Goal: Task Accomplishment & Management: Complete application form

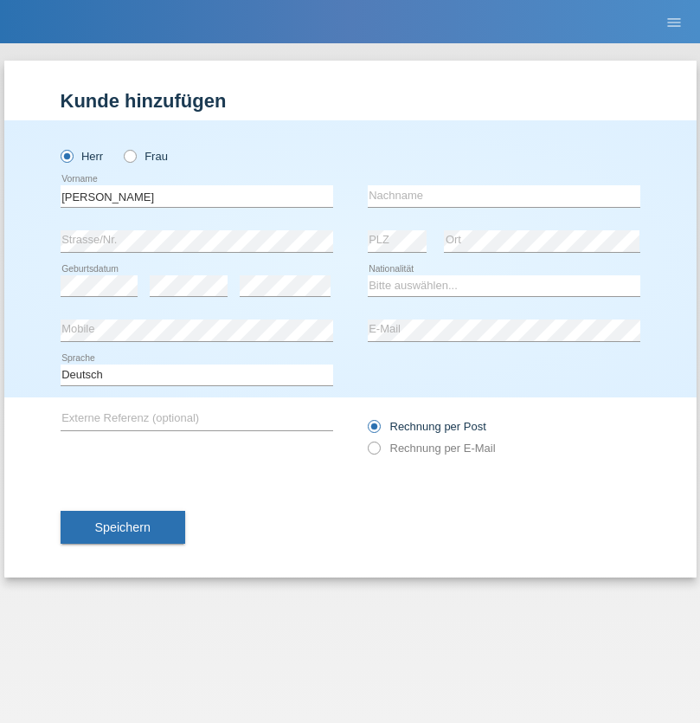
type input "David"
click at [504, 196] on input "text" at bounding box center [504, 196] width 273 height 22
type input "[PERSON_NAME]"
select select "CH"
select select "en"
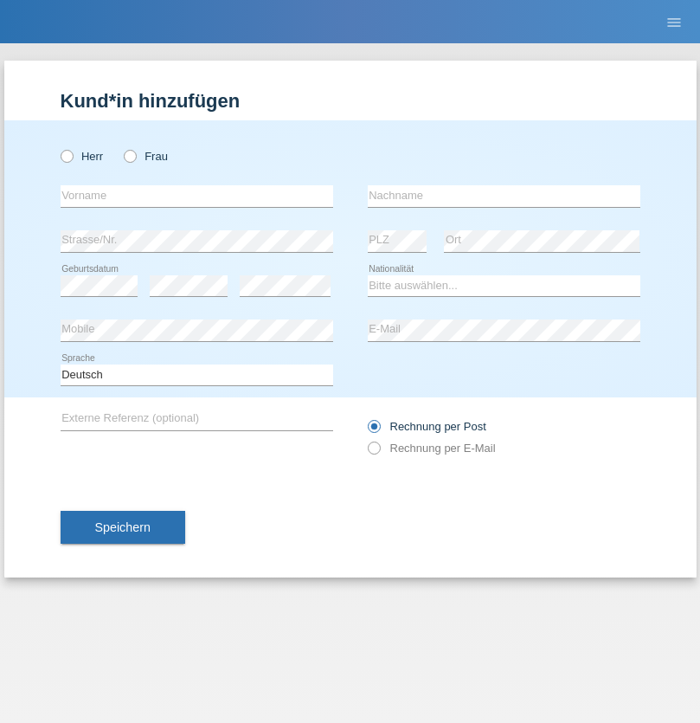
radio input "true"
click at [196, 196] on input "text" at bounding box center [197, 196] width 273 height 22
type input "[PERSON_NAME]"
click at [504, 196] on input "text" at bounding box center [504, 196] width 273 height 22
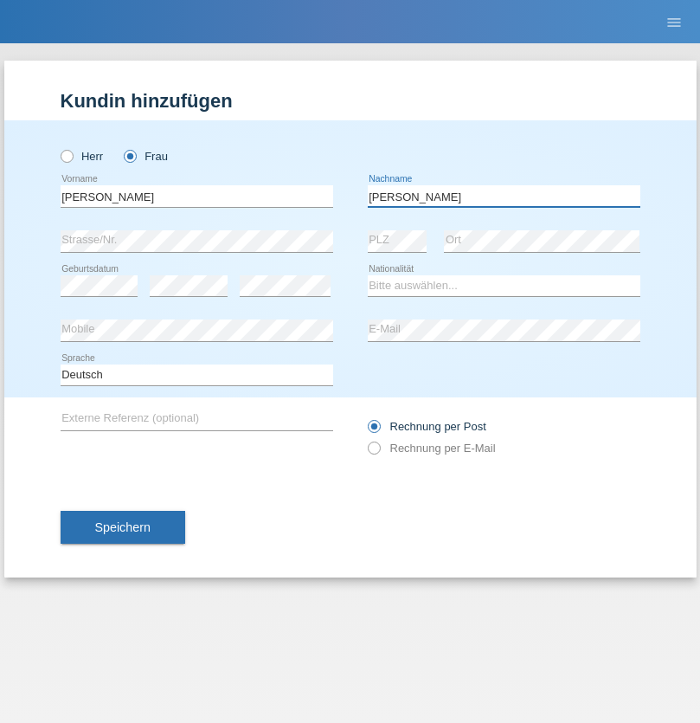
type input "[PERSON_NAME]"
select select "CH"
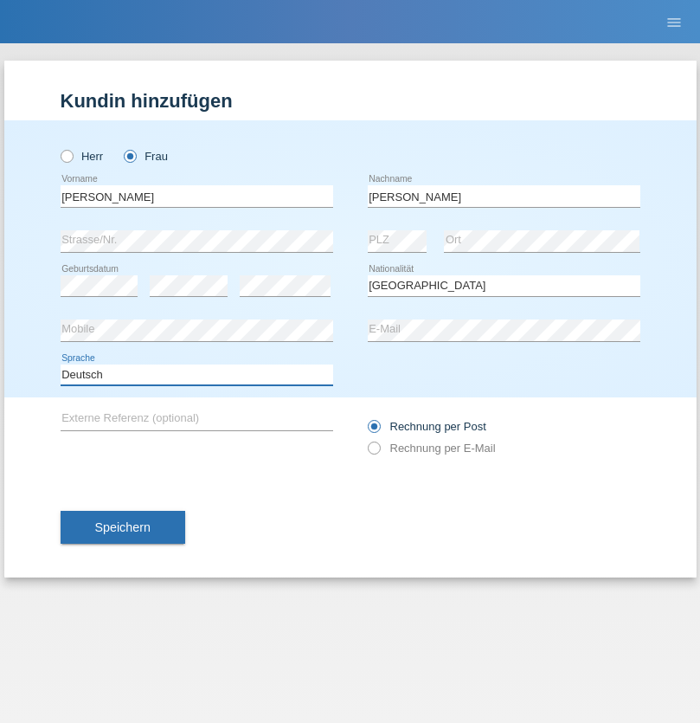
select select "en"
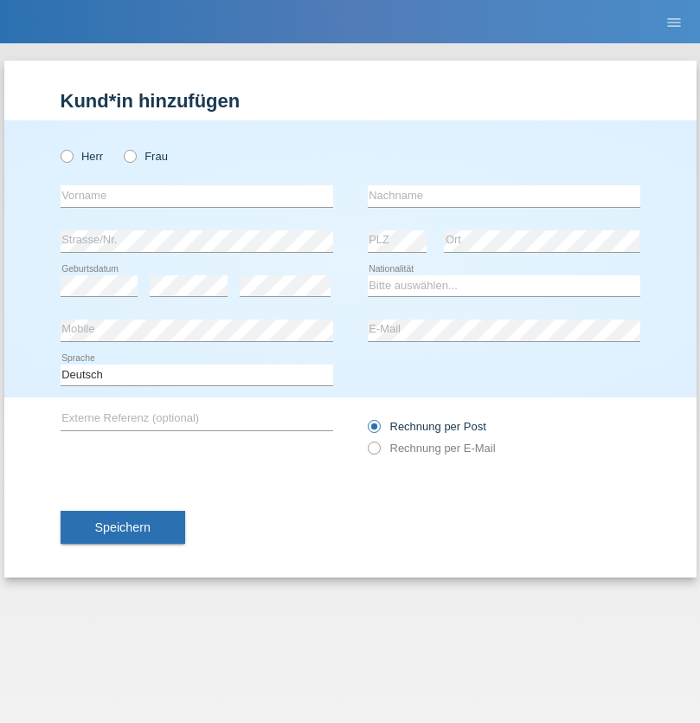
radio input "true"
click at [196, 196] on input "text" at bounding box center [197, 196] width 273 height 22
type input "Goekhan"
click at [504, 196] on input "text" at bounding box center [504, 196] width 273 height 22
type input "Akarsu"
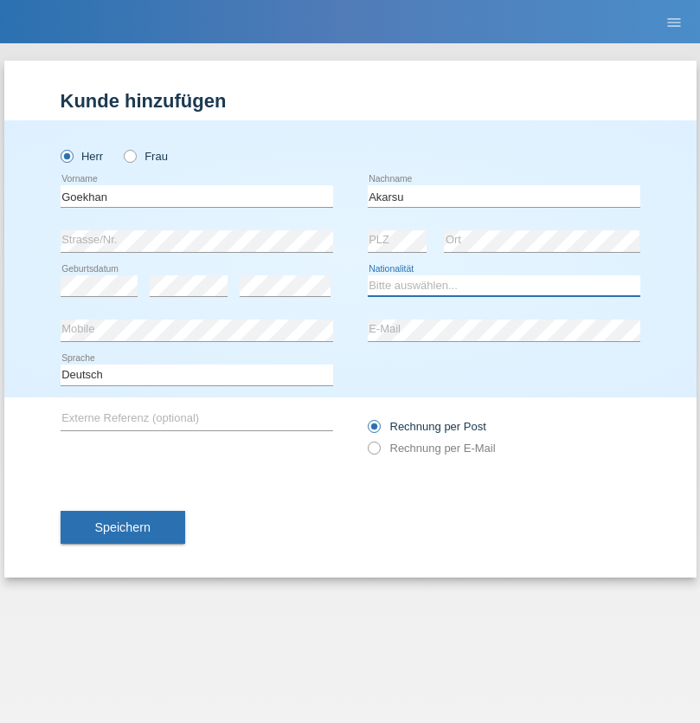
select select "AT"
select select "C"
select select "01"
select select "05"
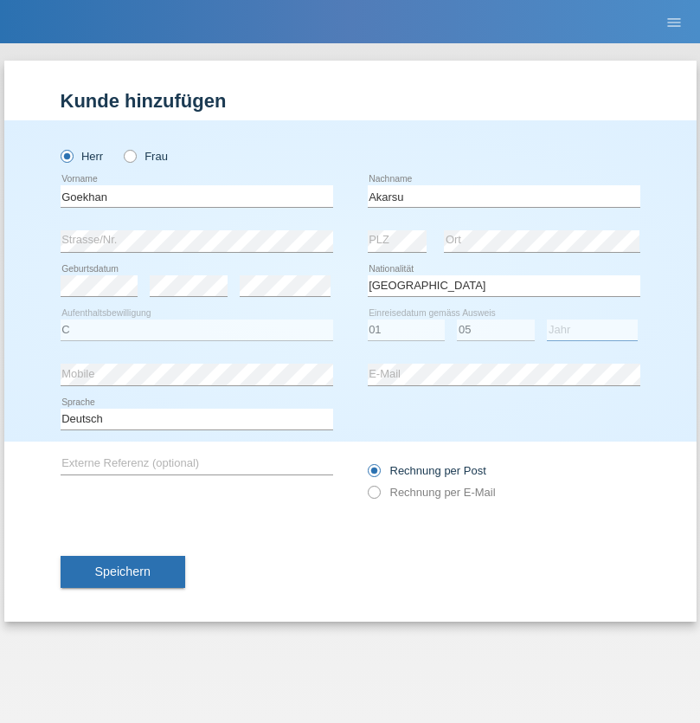
select select "2021"
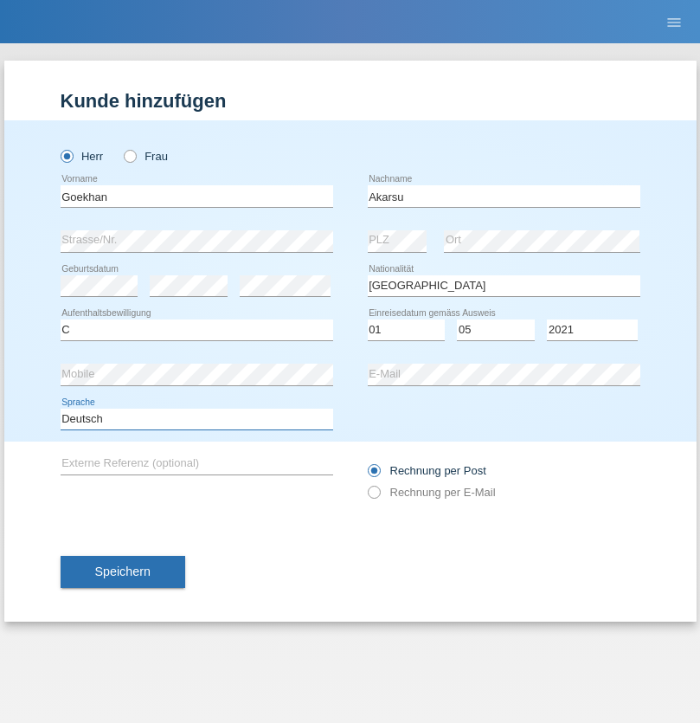
select select "en"
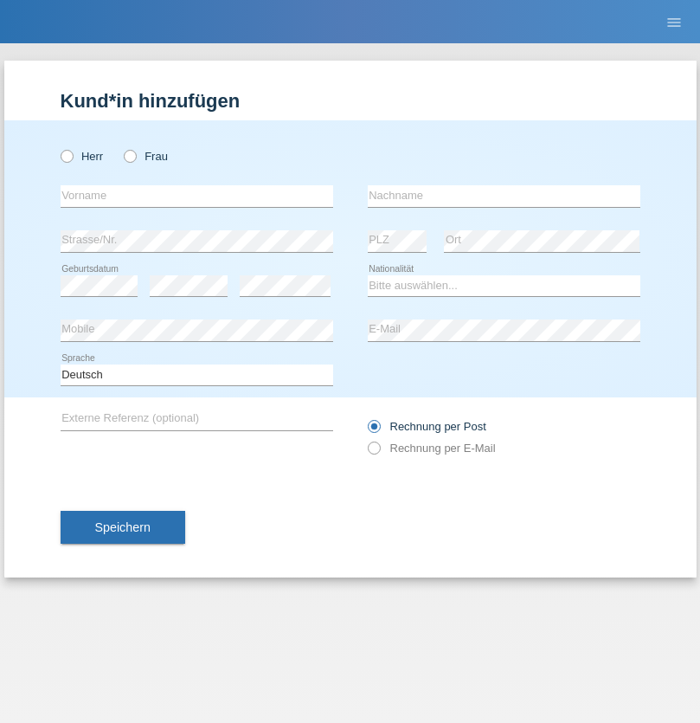
radio input "true"
click at [196, 196] on input "text" at bounding box center [197, 196] width 273 height 22
type input "Daniele"
click at [504, 196] on input "text" at bounding box center [504, 196] width 273 height 22
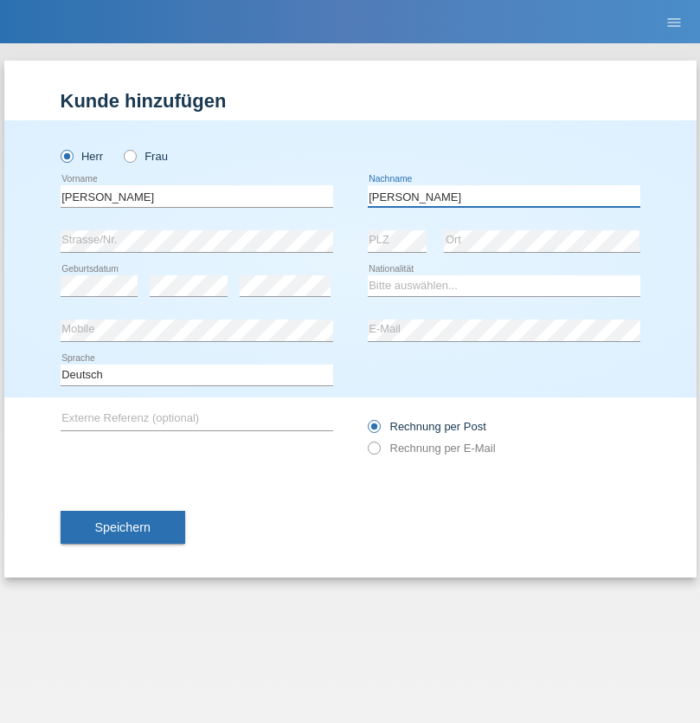
type input "Daniele"
select select "IT"
select select "C"
select select "22"
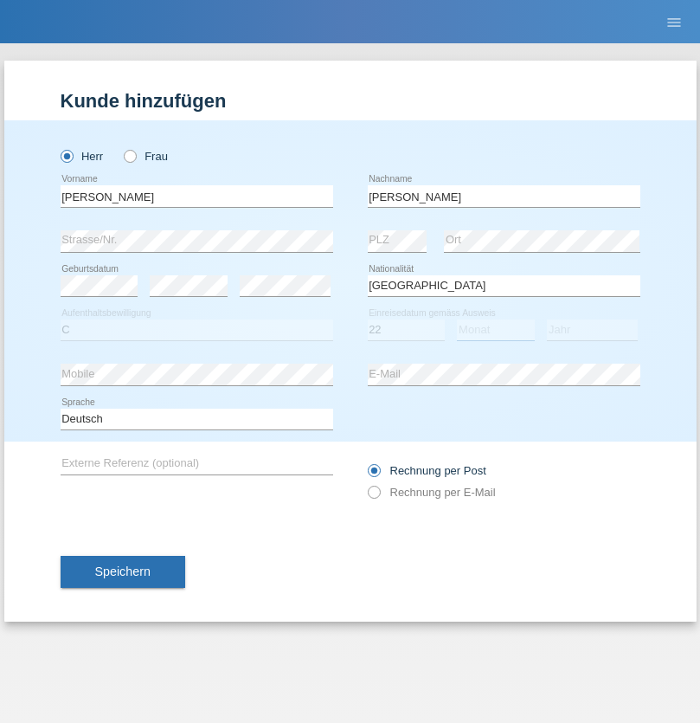
select select "06"
select select "1964"
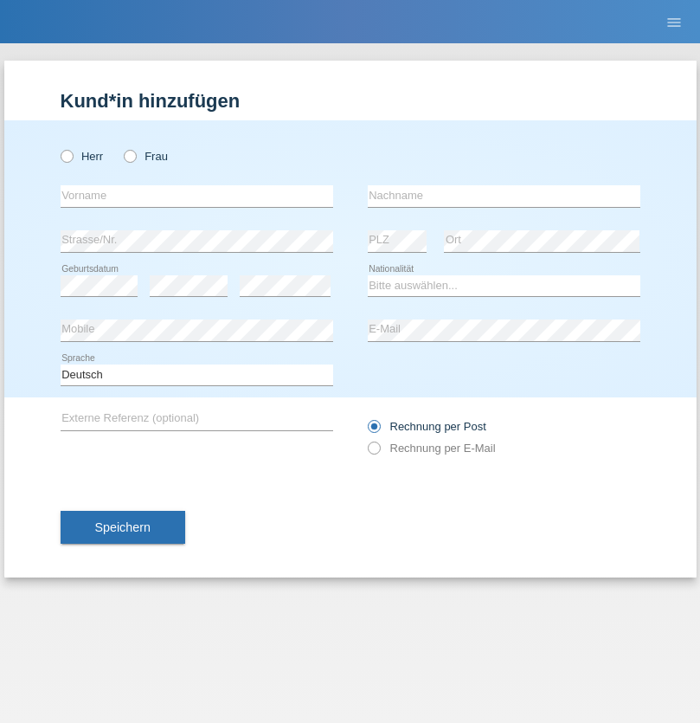
radio input "true"
click at [196, 196] on input "text" at bounding box center [197, 196] width 273 height 22
type input "[DATE]"
click at [504, 196] on input "text" at bounding box center [504, 196] width 273 height 22
type input "Alessio"
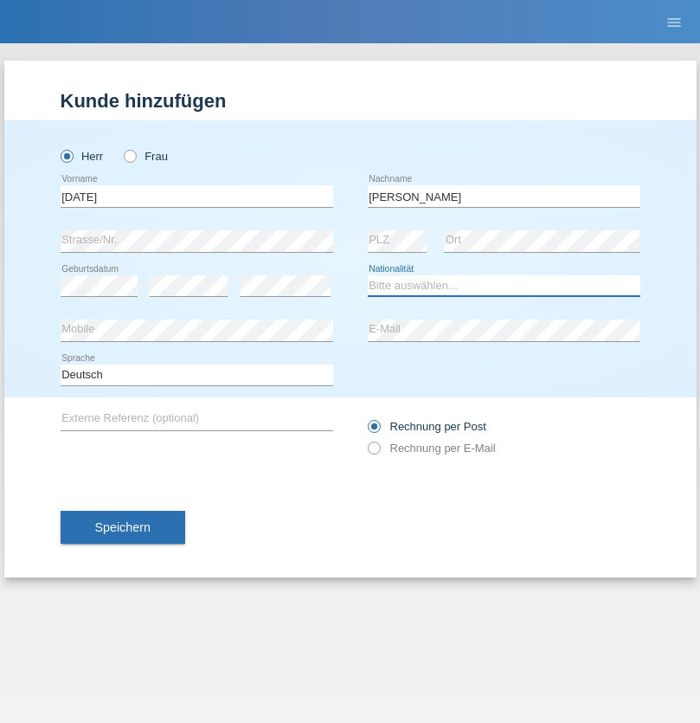
select select "IT"
select select "C"
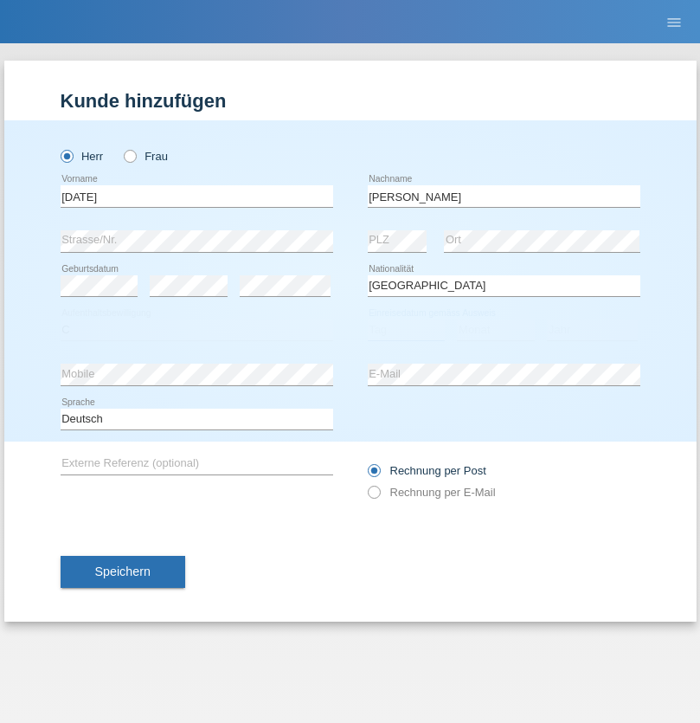
select select "01"
select select "05"
select select "2021"
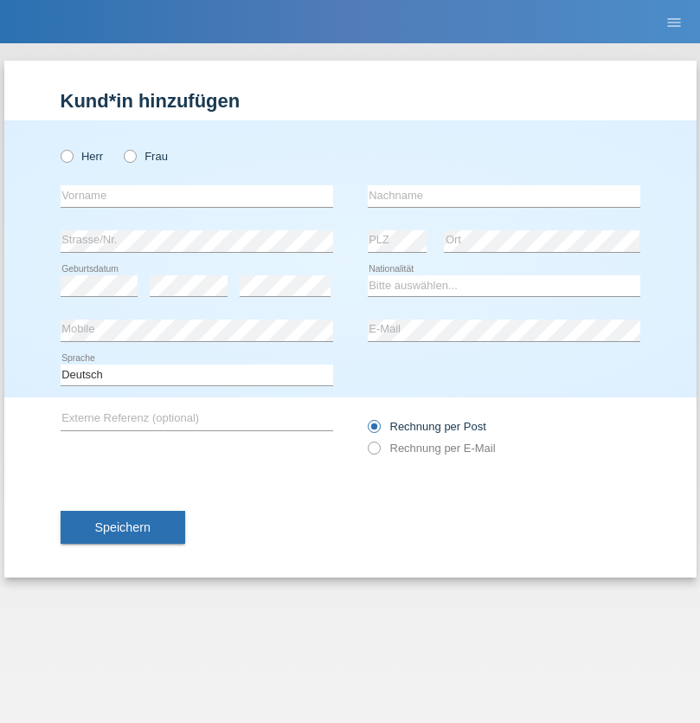
radio input "true"
click at [196, 196] on input "text" at bounding box center [197, 196] width 273 height 22
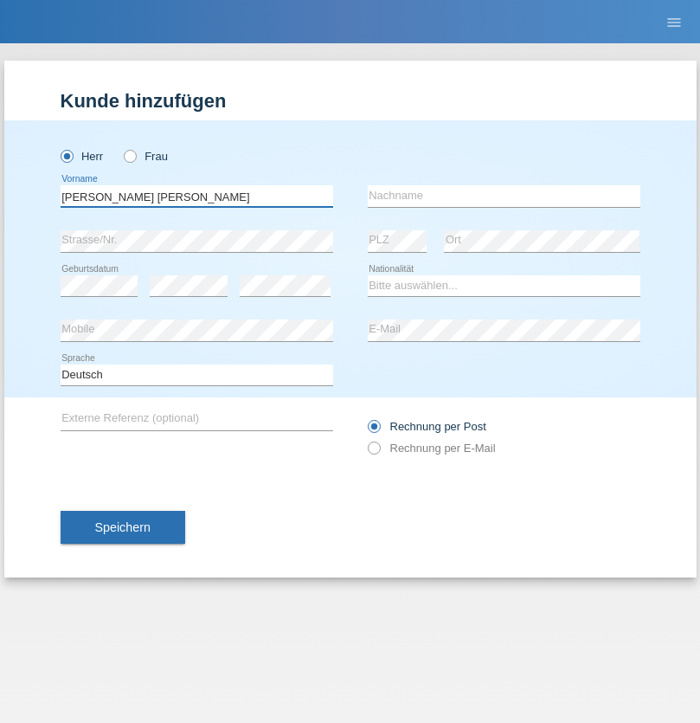
type input "Claudiu Marian"
click at [504, 196] on input "text" at bounding box center [504, 196] width 273 height 22
type input "Cislariu"
select select "CH"
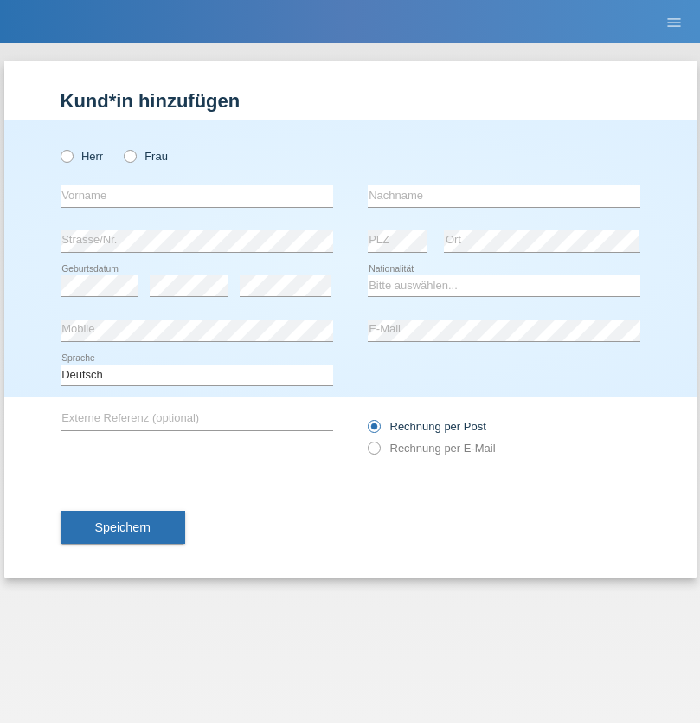
radio input "true"
select select "CH"
radio input "true"
click at [196, 196] on input "text" at bounding box center [197, 196] width 273 height 22
type input "Zsolt"
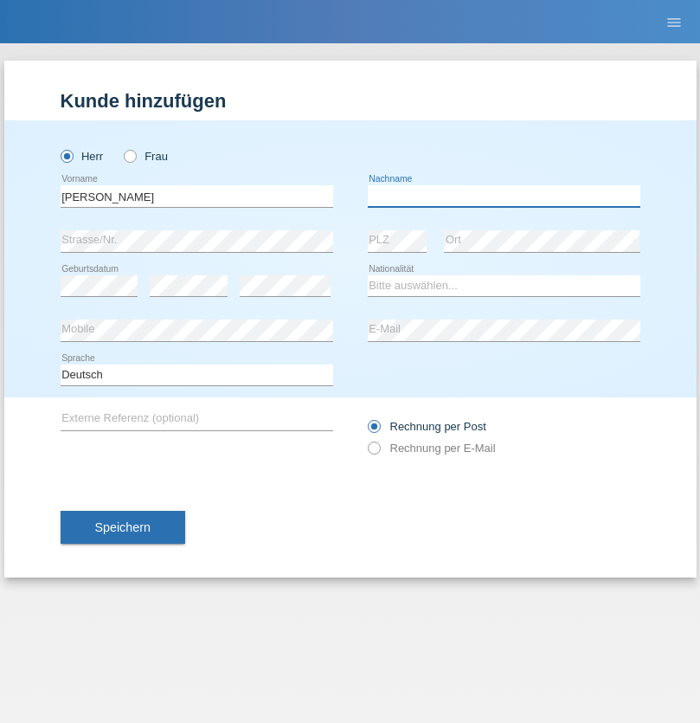
click at [504, 196] on input "text" at bounding box center [504, 196] width 273 height 22
type input "Kappelmayer"
select select "MG"
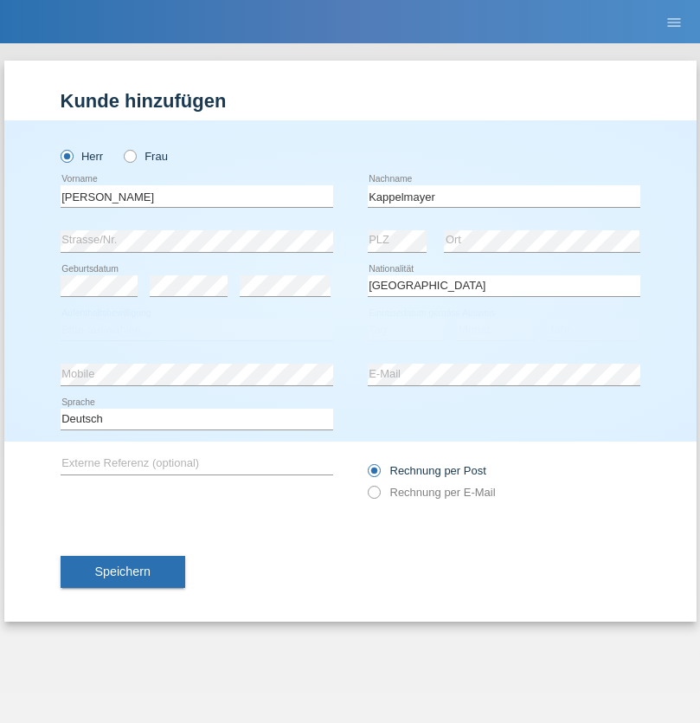
select select "C"
select select "31"
select select "08"
select select "2021"
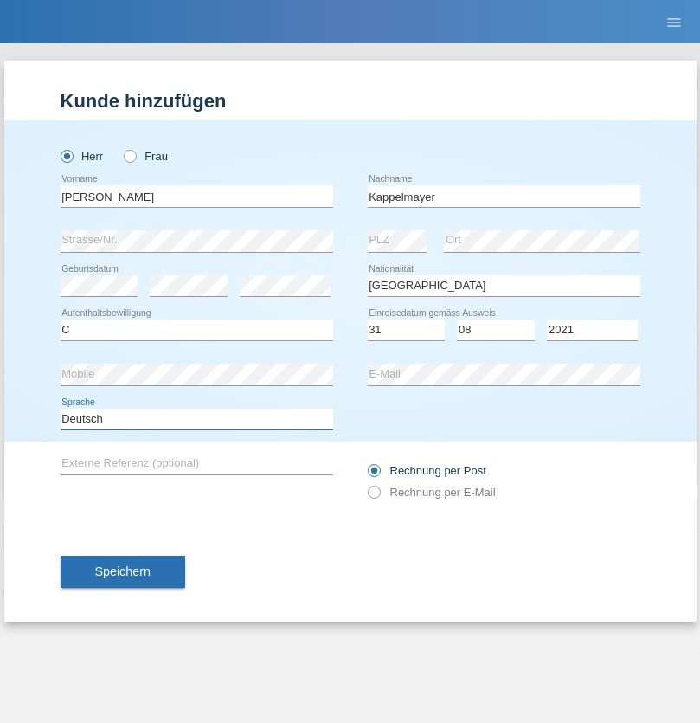
select select "en"
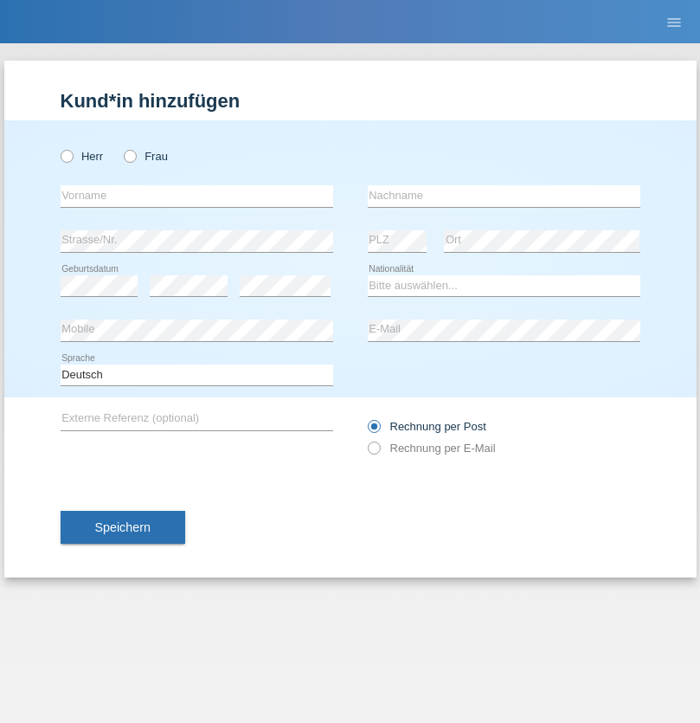
radio input "true"
click at [196, 196] on input "text" at bounding box center [197, 196] width 273 height 22
type input "firat"
click at [504, 196] on input "text" at bounding box center [504, 196] width 273 height 22
type input "kara"
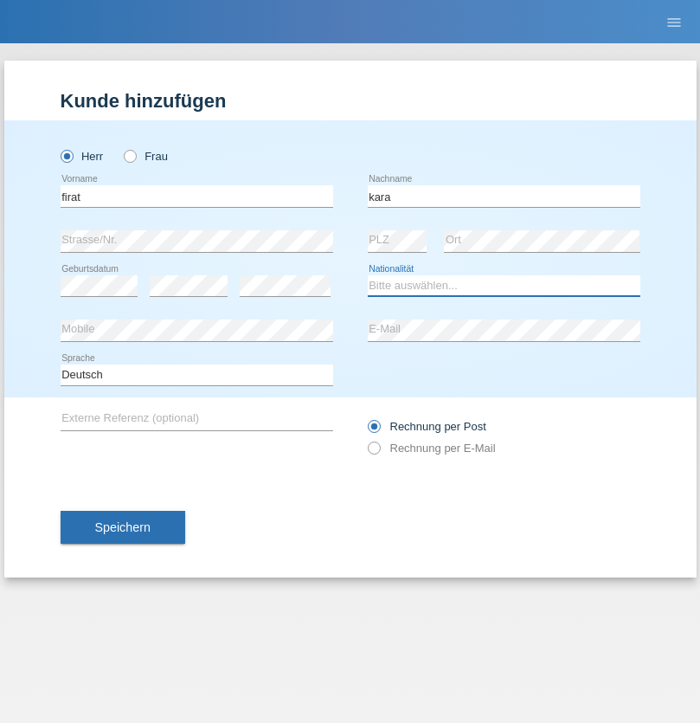
select select "CH"
radio input "true"
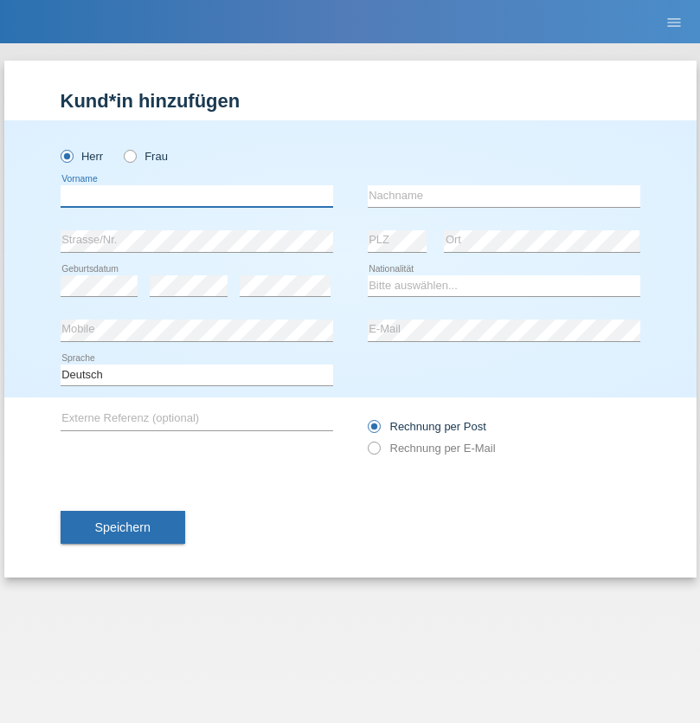
click at [196, 196] on input "text" at bounding box center [197, 196] width 273 height 22
type input "[PERSON_NAME]"
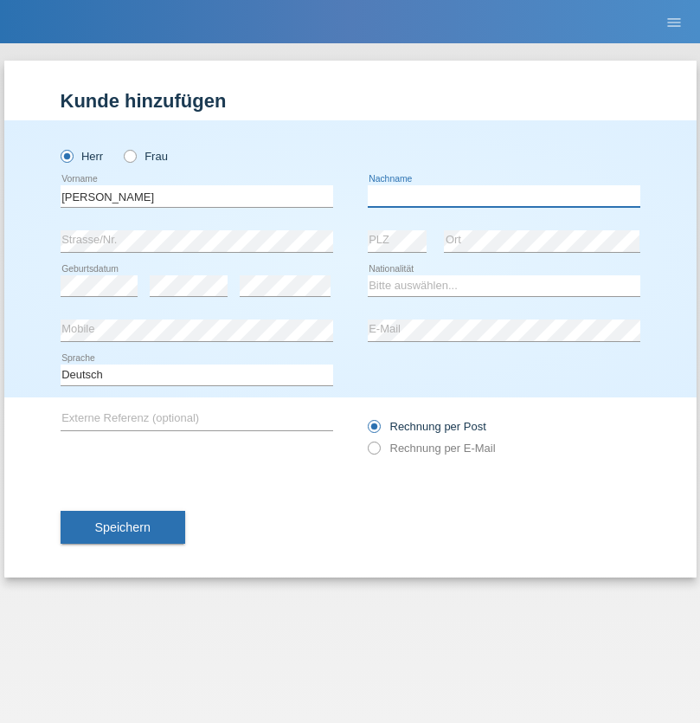
click at [504, 196] on input "text" at bounding box center [504, 196] width 273 height 22
type input "Panda nzinga"
select select "MN"
select select "C"
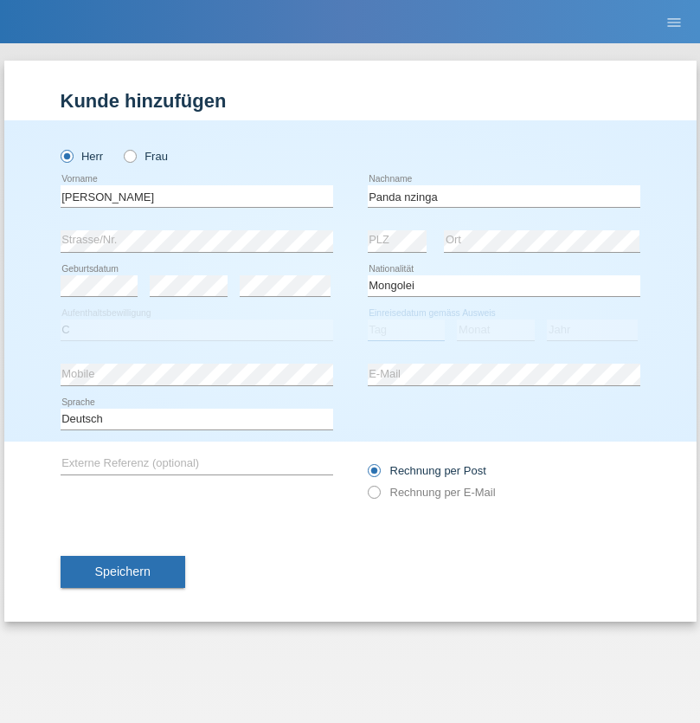
select select "28"
select select "11"
select select "2001"
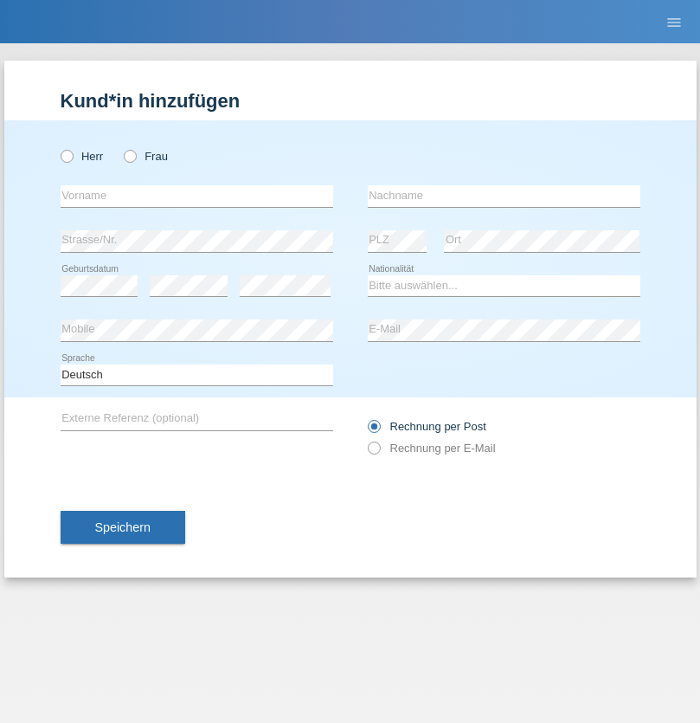
radio input "true"
select select "HU"
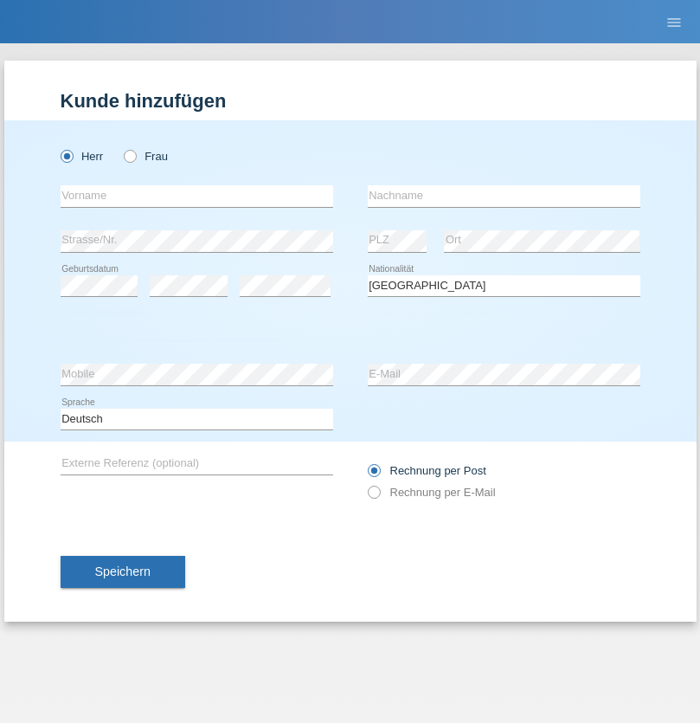
select select "C"
select select "30"
select select "10"
select select "2021"
